Goal: Navigation & Orientation: Find specific page/section

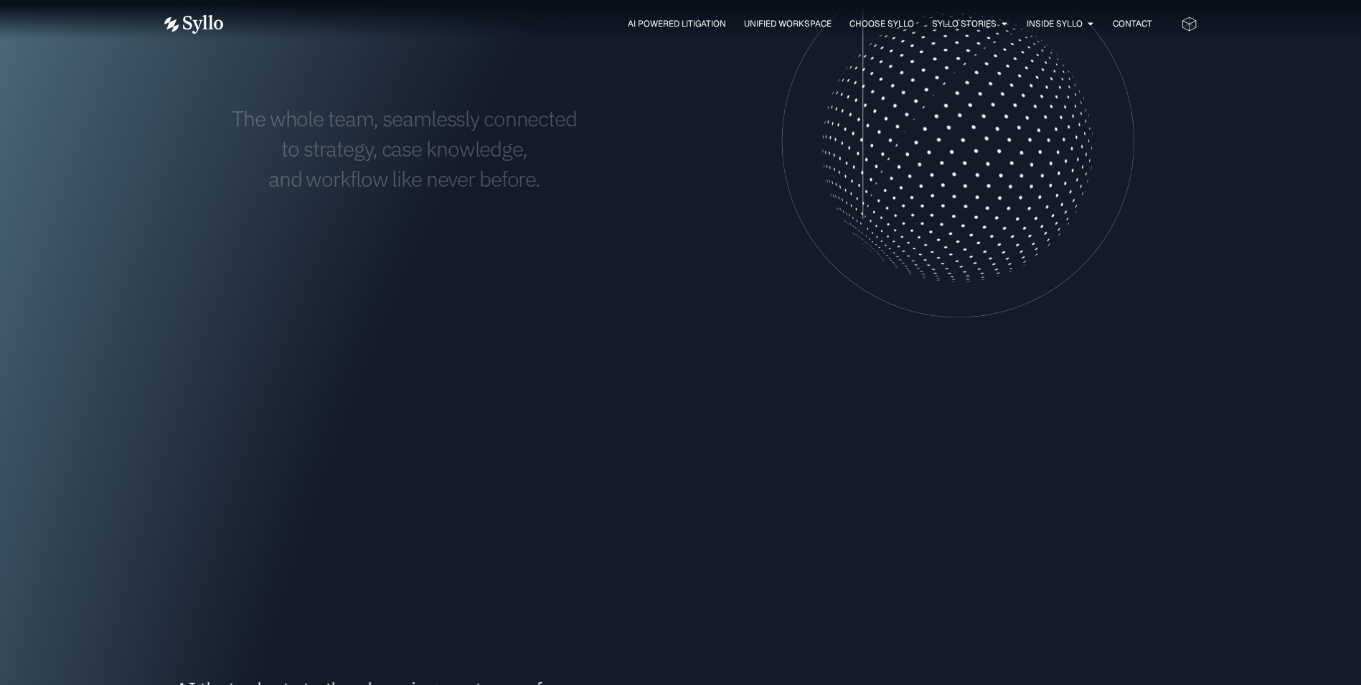
scroll to position [754, 0]
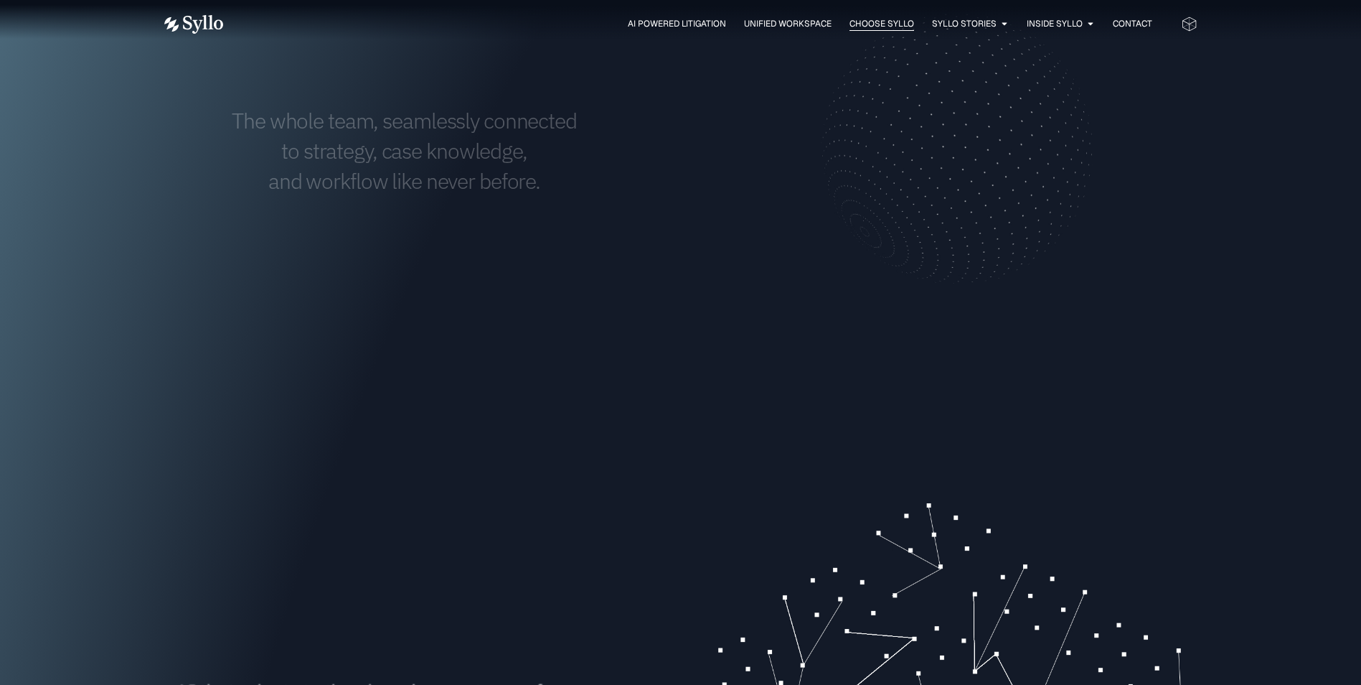
click at [863, 21] on span "Choose Syllo" at bounding box center [882, 23] width 65 height 13
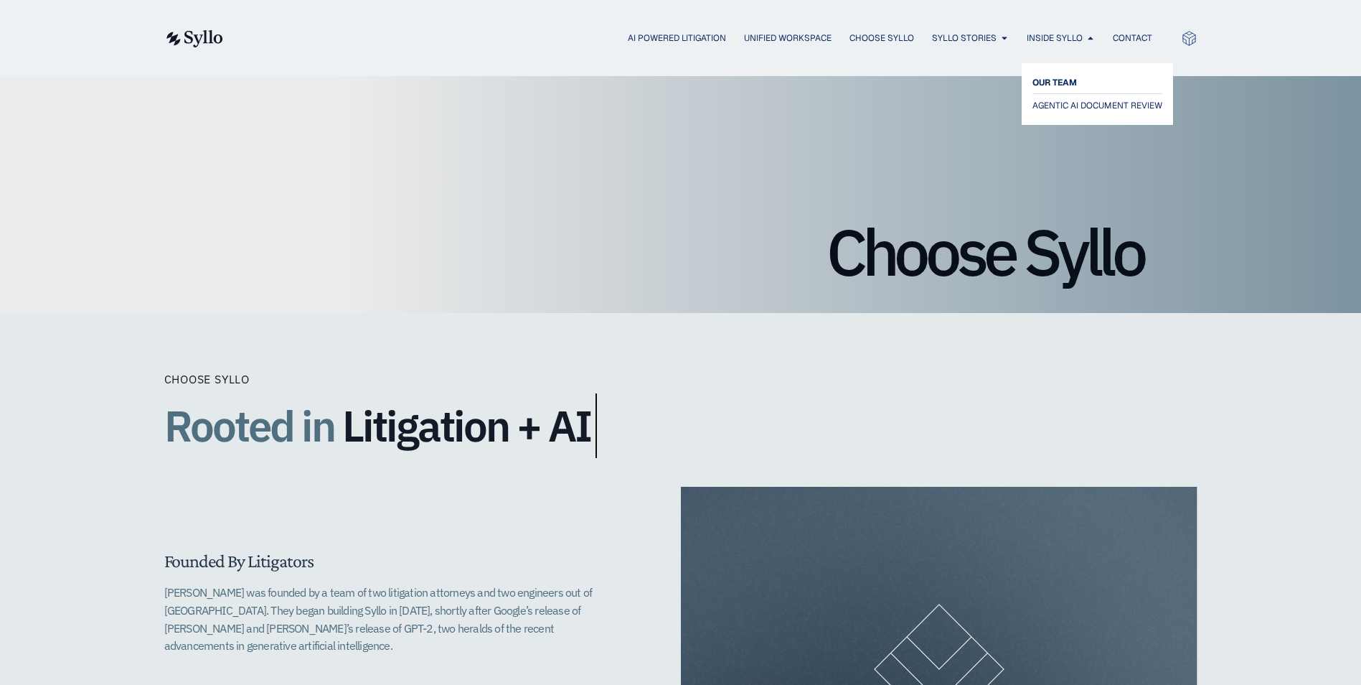
click at [1059, 80] on span "OUR TEAM" at bounding box center [1055, 82] width 44 height 17
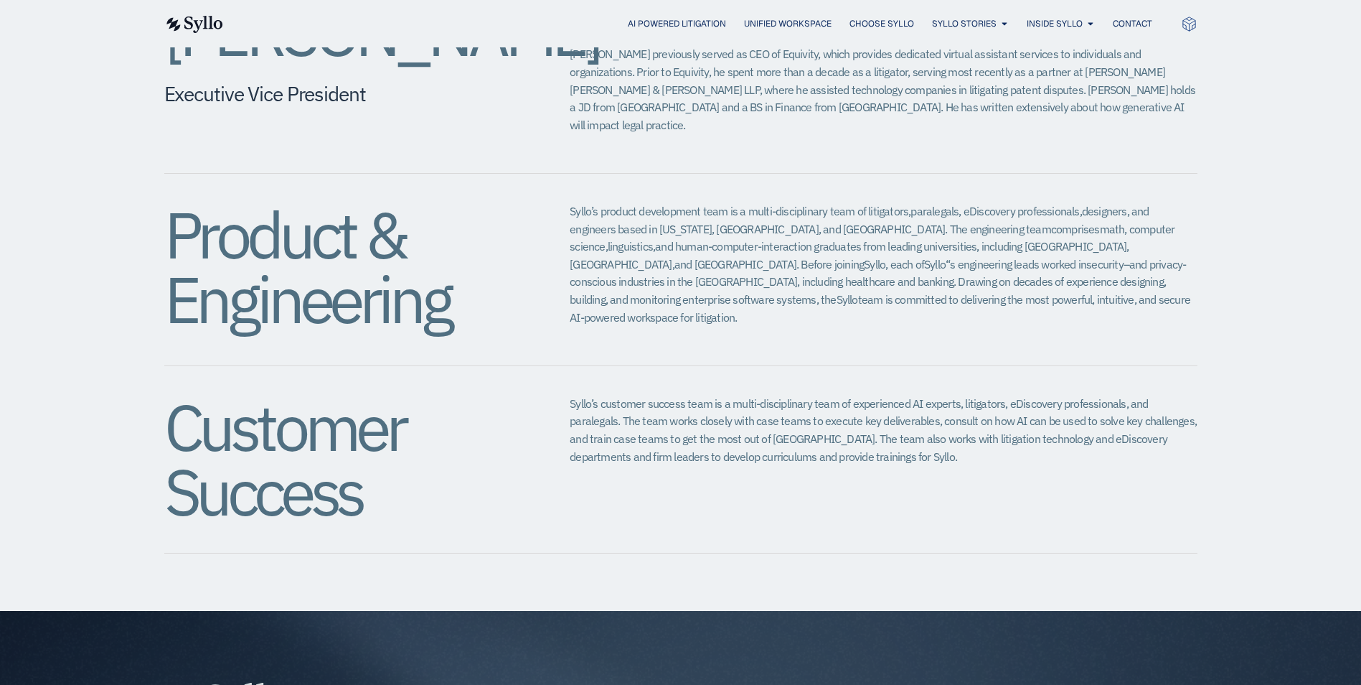
scroll to position [1435, 0]
